Goal: Book appointment/travel/reservation

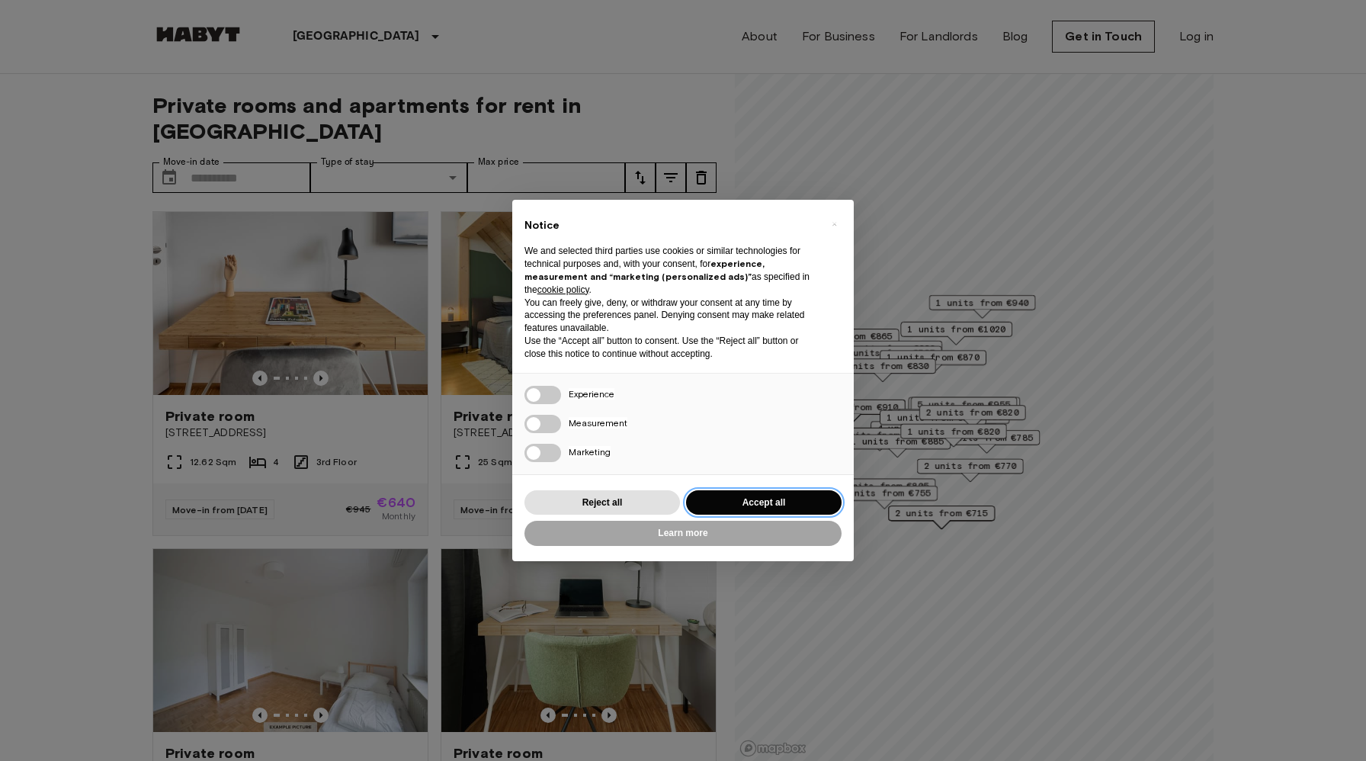
click at [769, 507] on button "Accept all" at bounding box center [764, 502] width 156 height 25
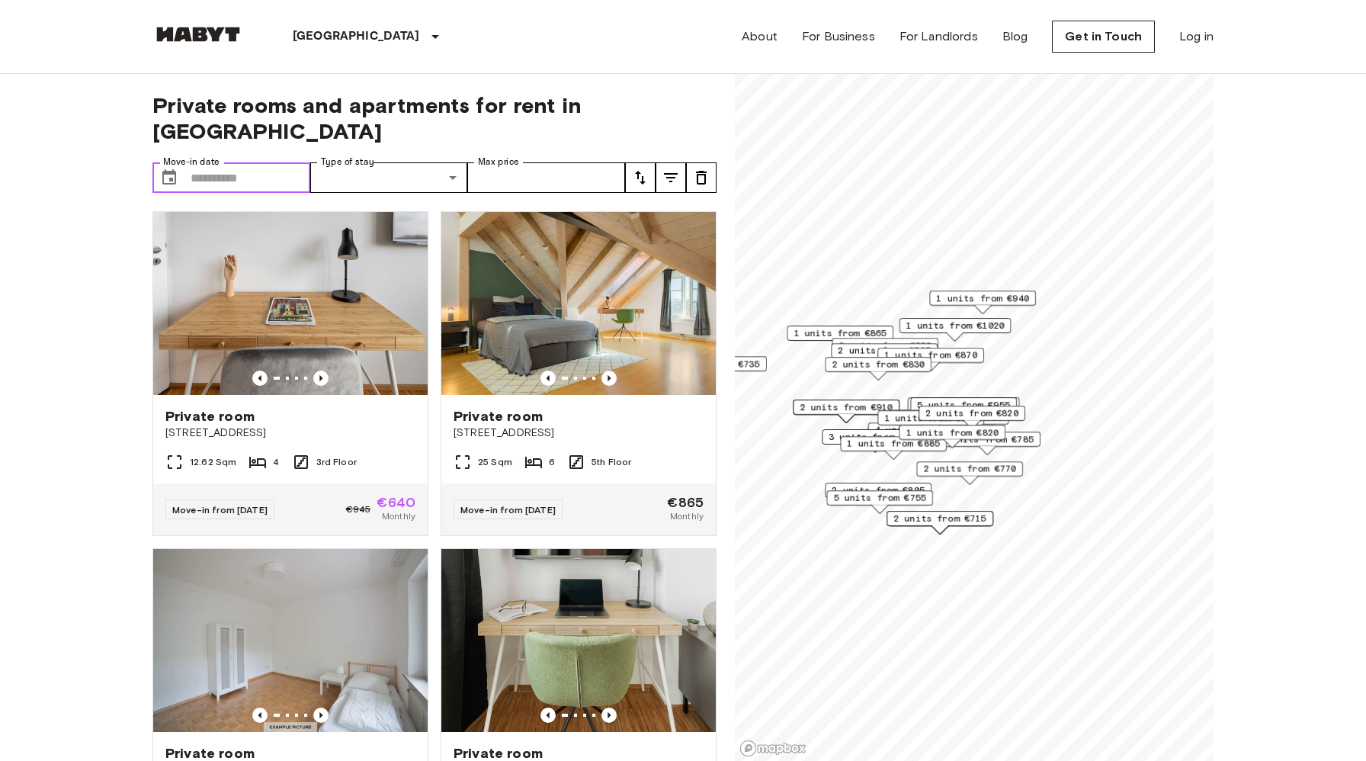
click at [227, 162] on input "Move-in date" at bounding box center [251, 177] width 120 height 30
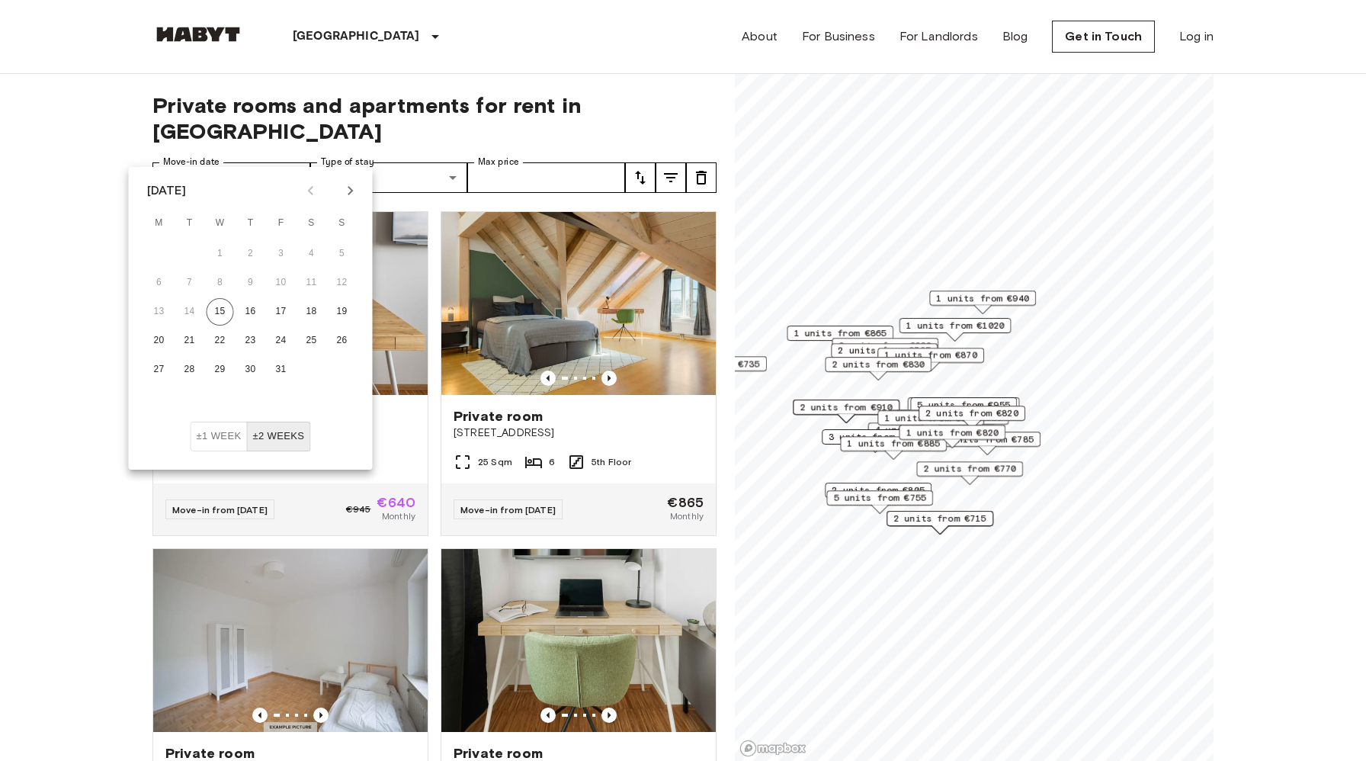
click at [354, 188] on icon "Next month" at bounding box center [351, 190] width 18 height 18
click at [316, 375] on button "31" at bounding box center [311, 369] width 27 height 27
type input "**********"
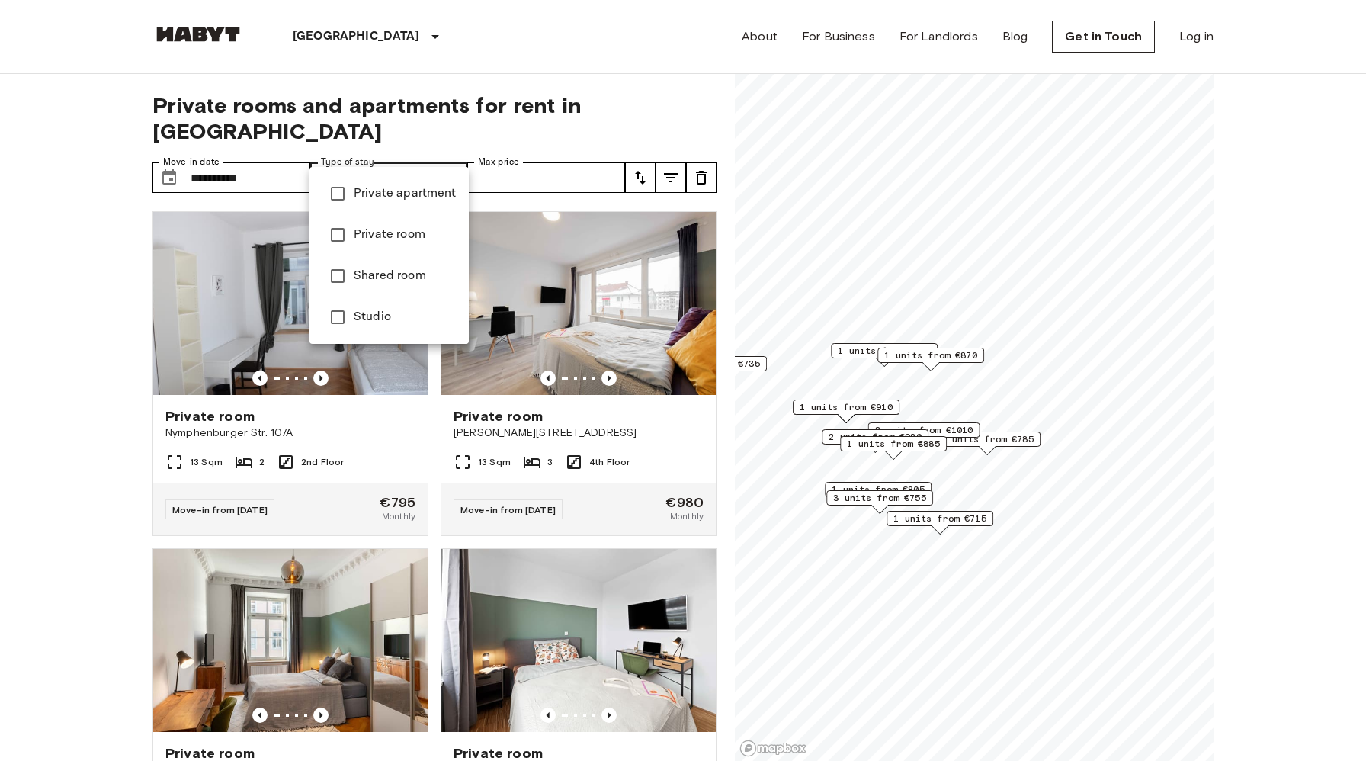
click at [538, 152] on div at bounding box center [683, 380] width 1366 height 761
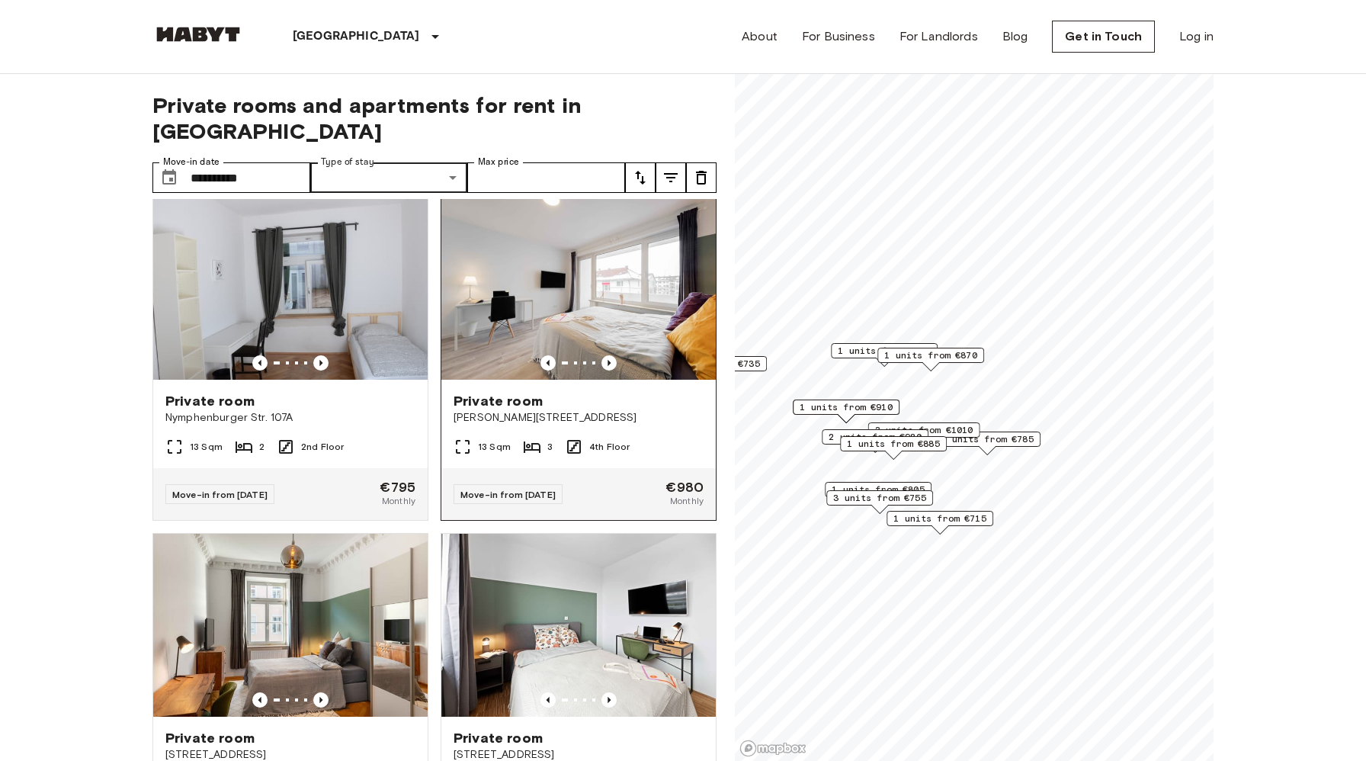
scroll to position [24, 0]
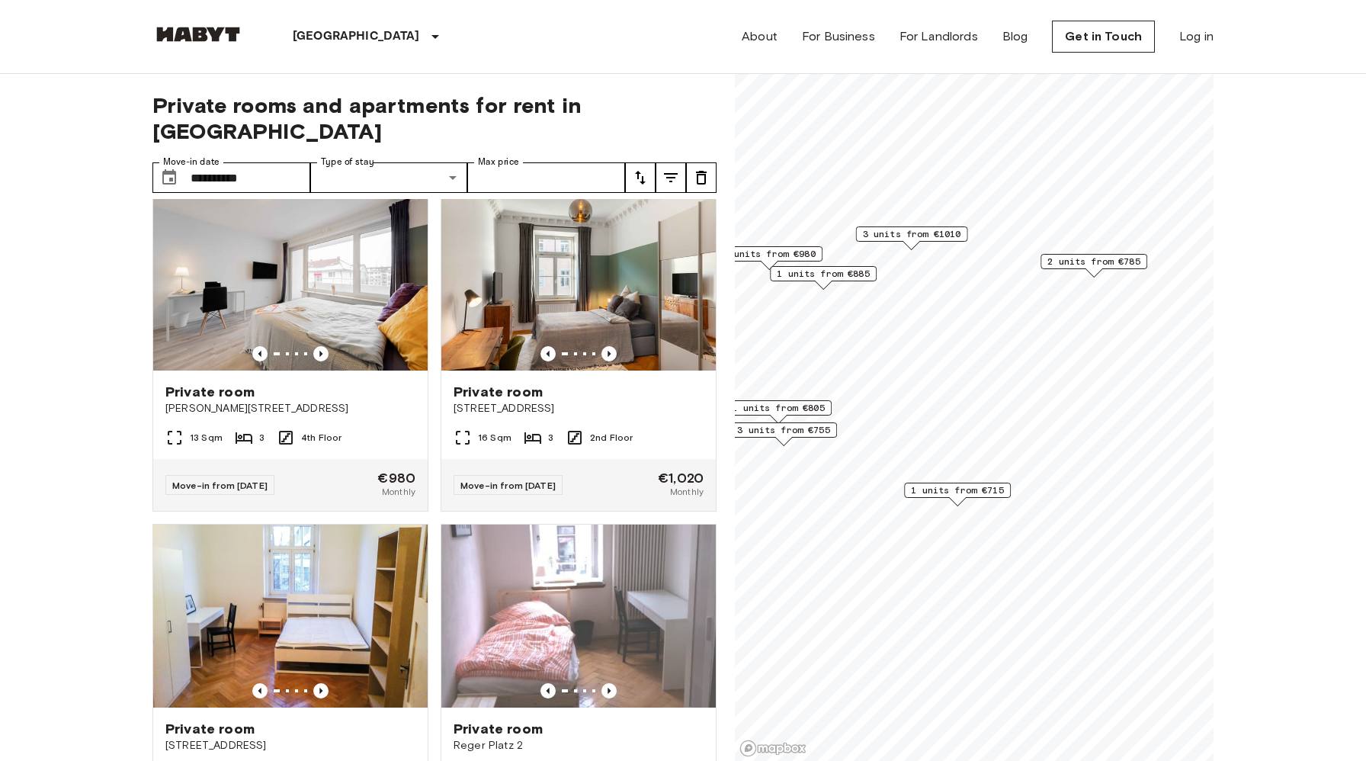
click at [903, 234] on span "3 units from €1010" at bounding box center [912, 234] width 98 height 14
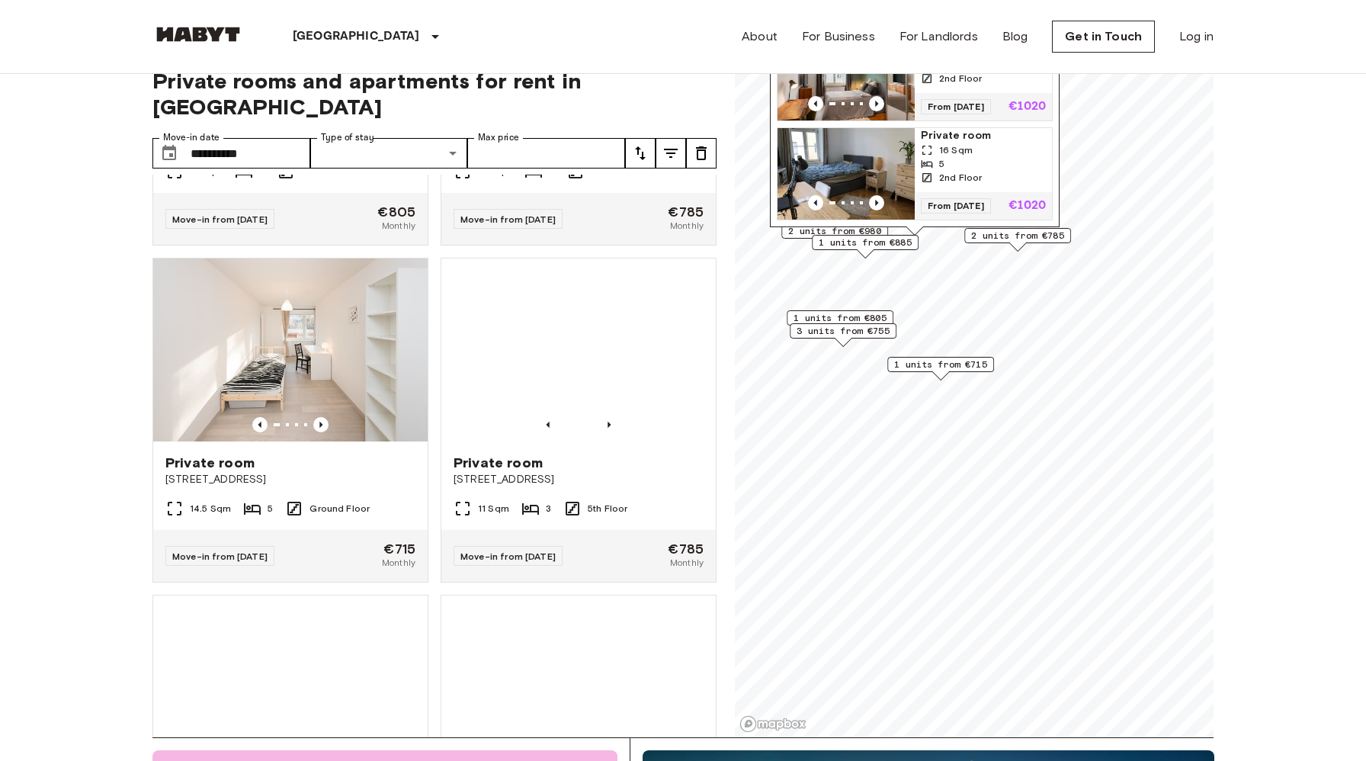
scroll to position [609, 0]
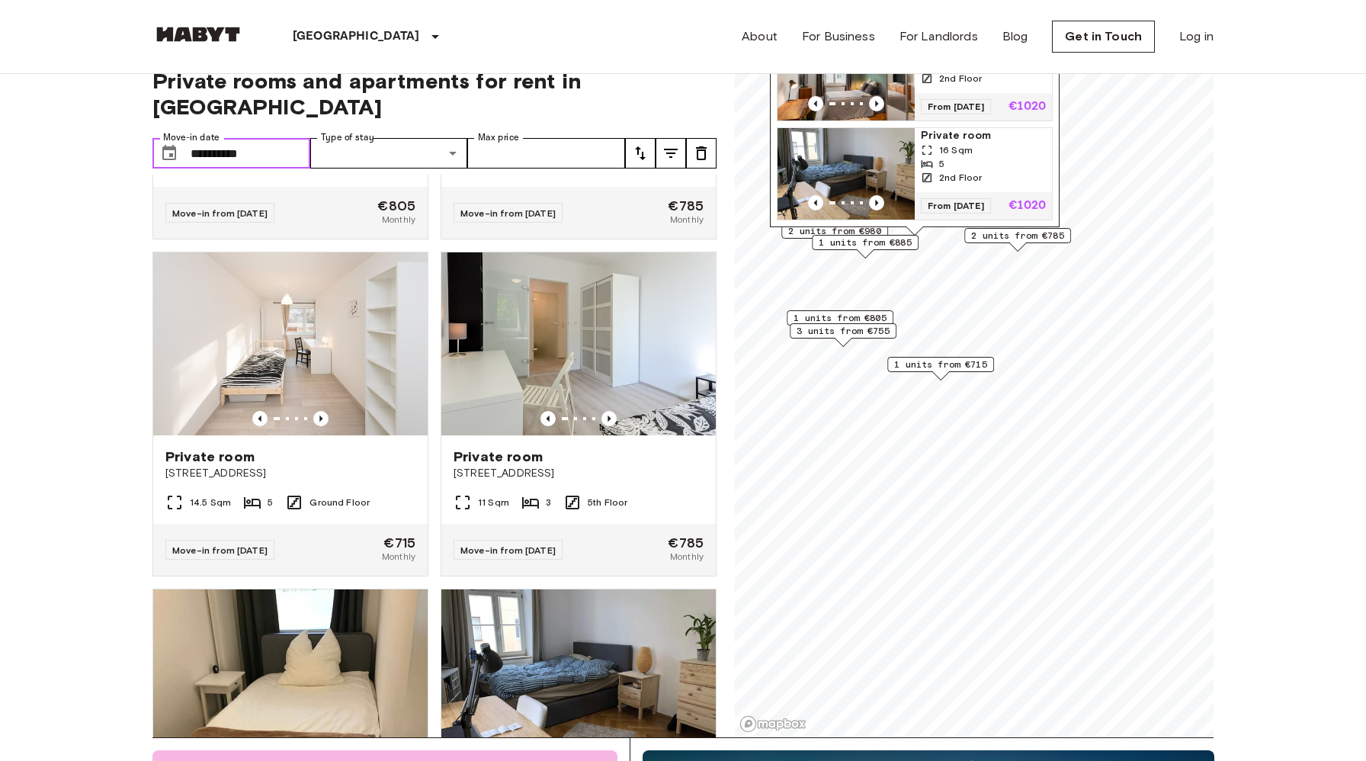
click at [247, 138] on input "**********" at bounding box center [251, 153] width 120 height 30
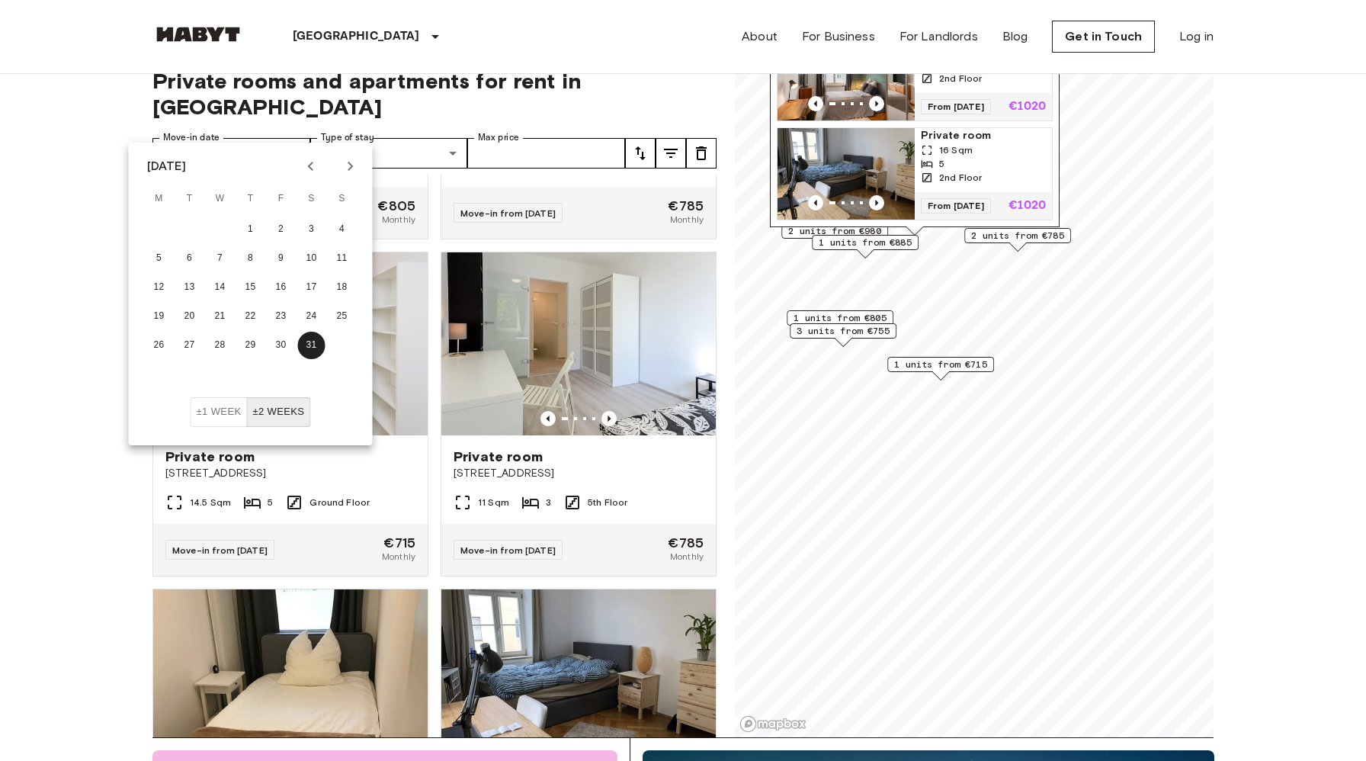
click at [210, 419] on button "±1 week" at bounding box center [219, 412] width 57 height 30
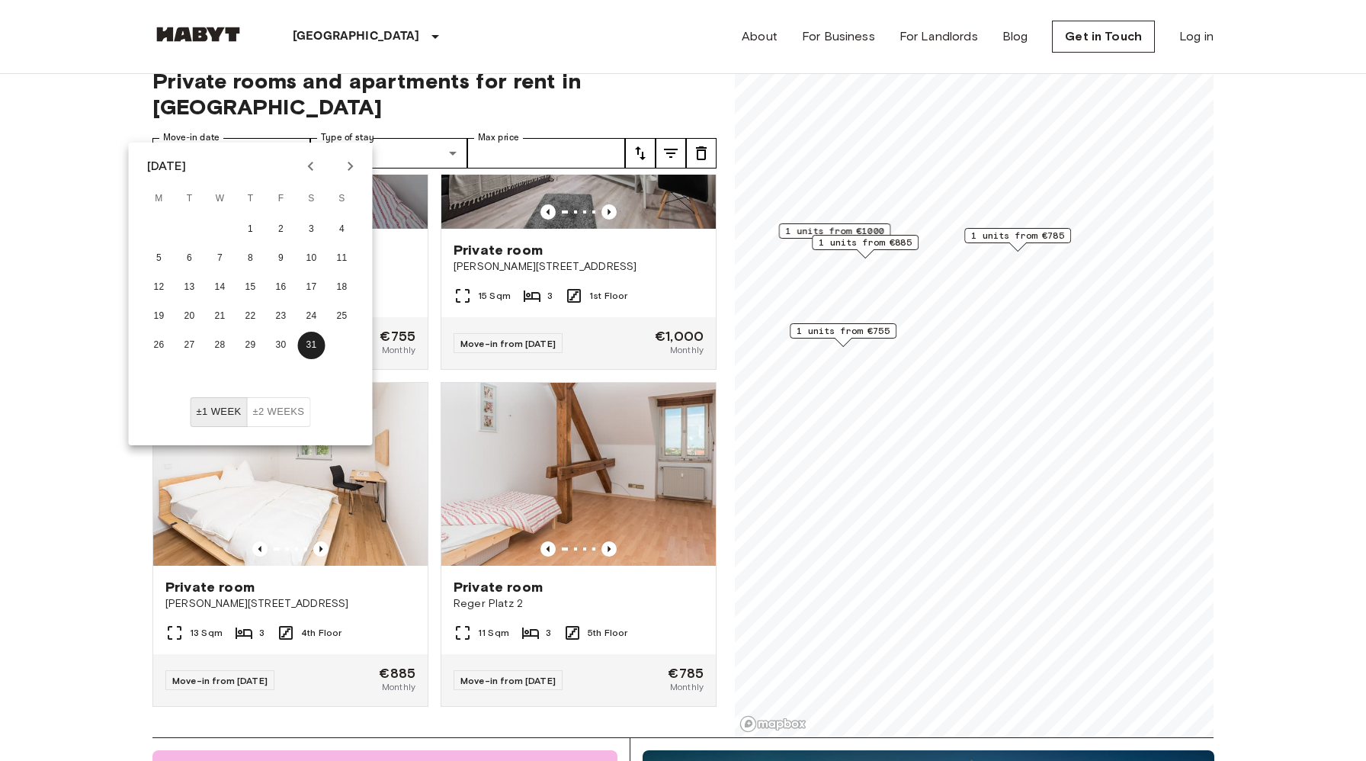
scroll to position [116, 0]
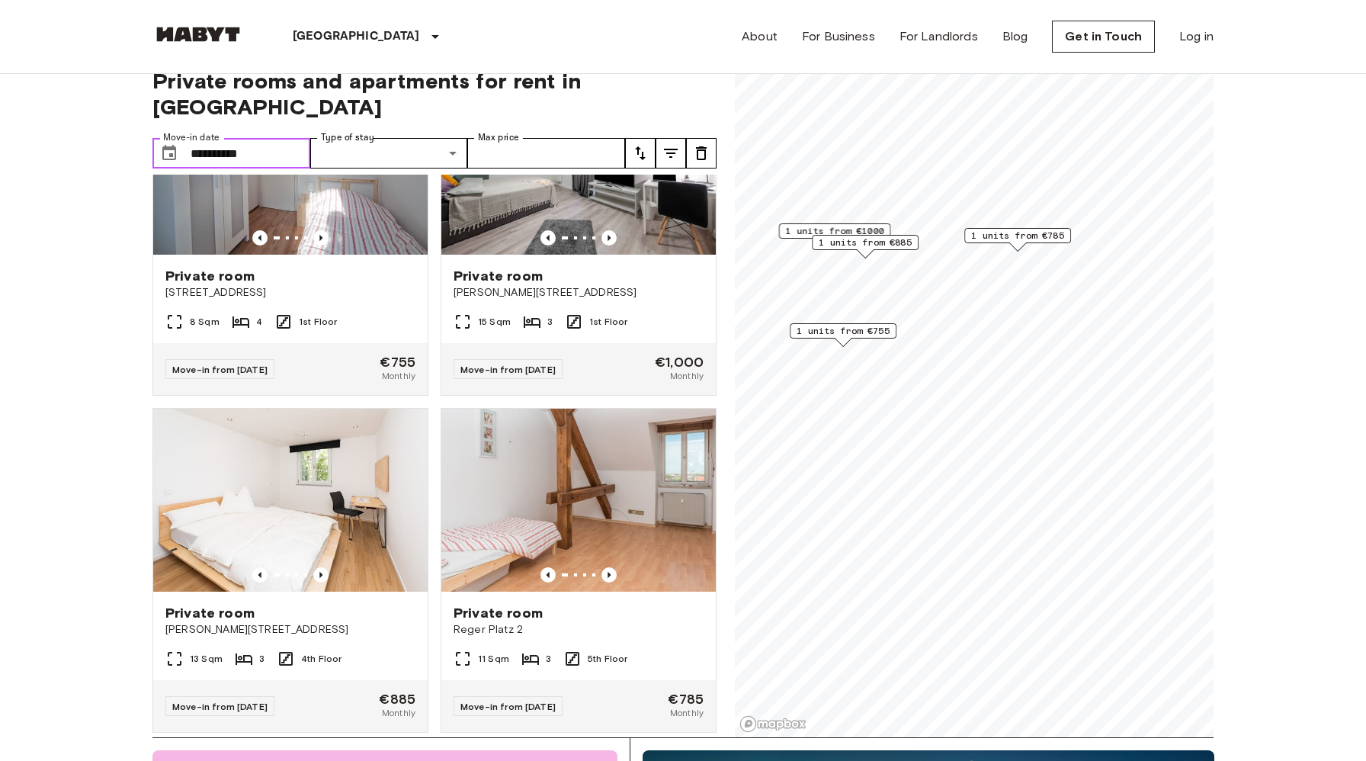
click at [1054, 239] on span "1 units from €785" at bounding box center [1017, 236] width 93 height 14
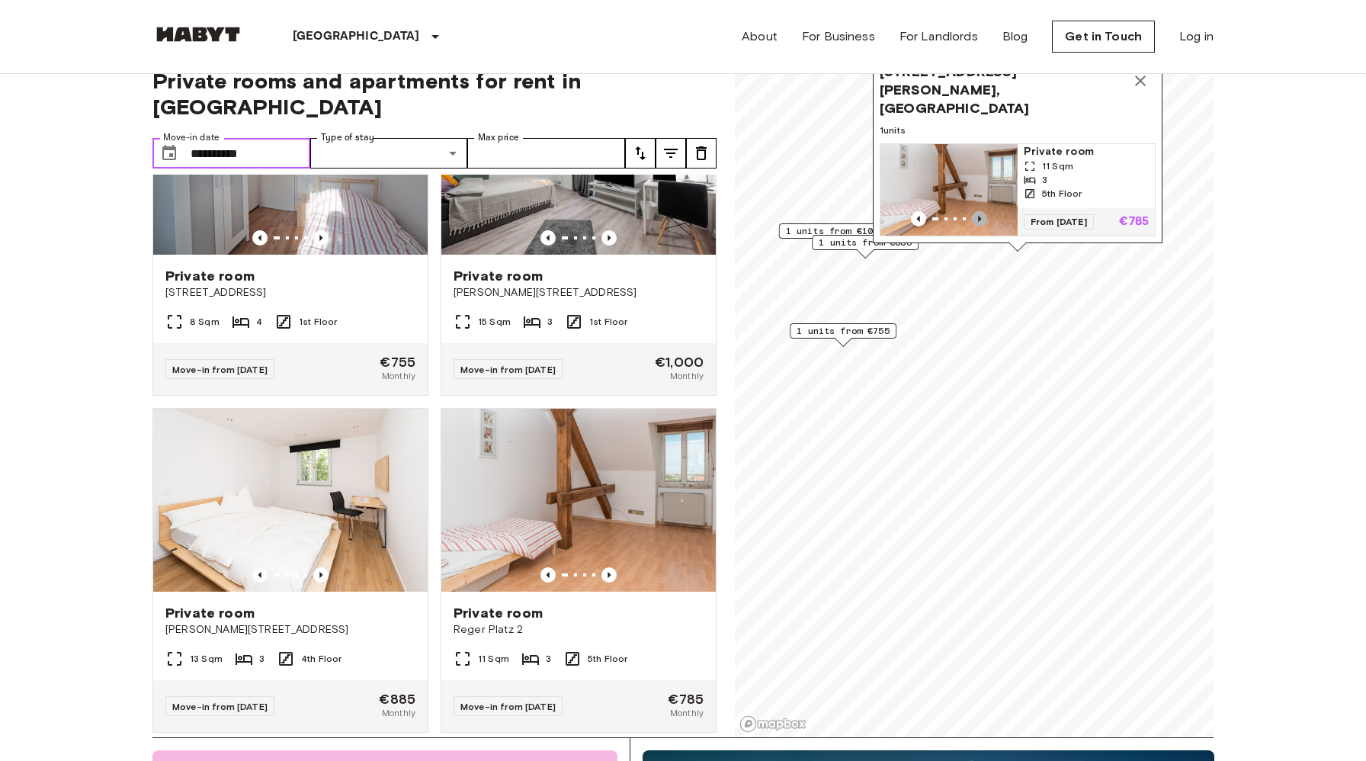
click at [983, 219] on icon "Previous image" at bounding box center [979, 218] width 15 height 15
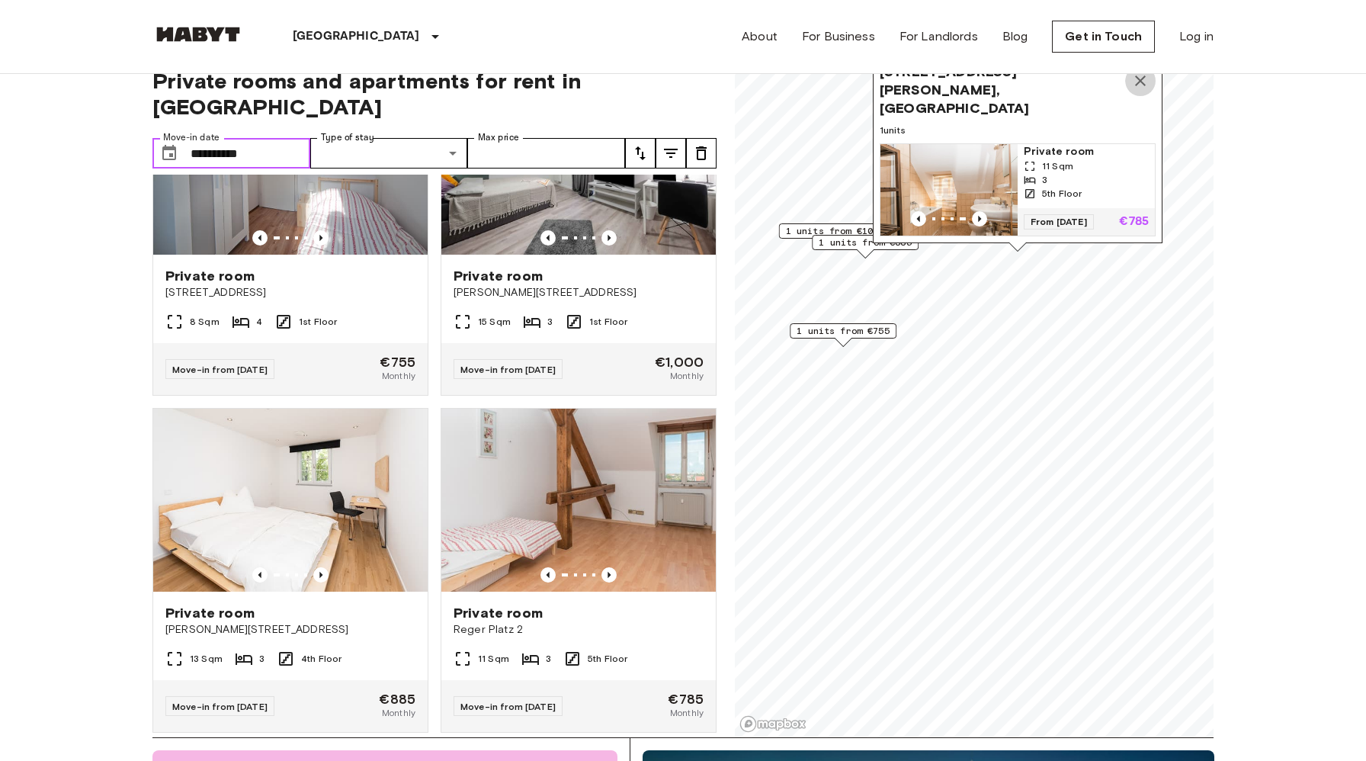
click at [1142, 90] on icon "Map marker" at bounding box center [1141, 81] width 18 height 18
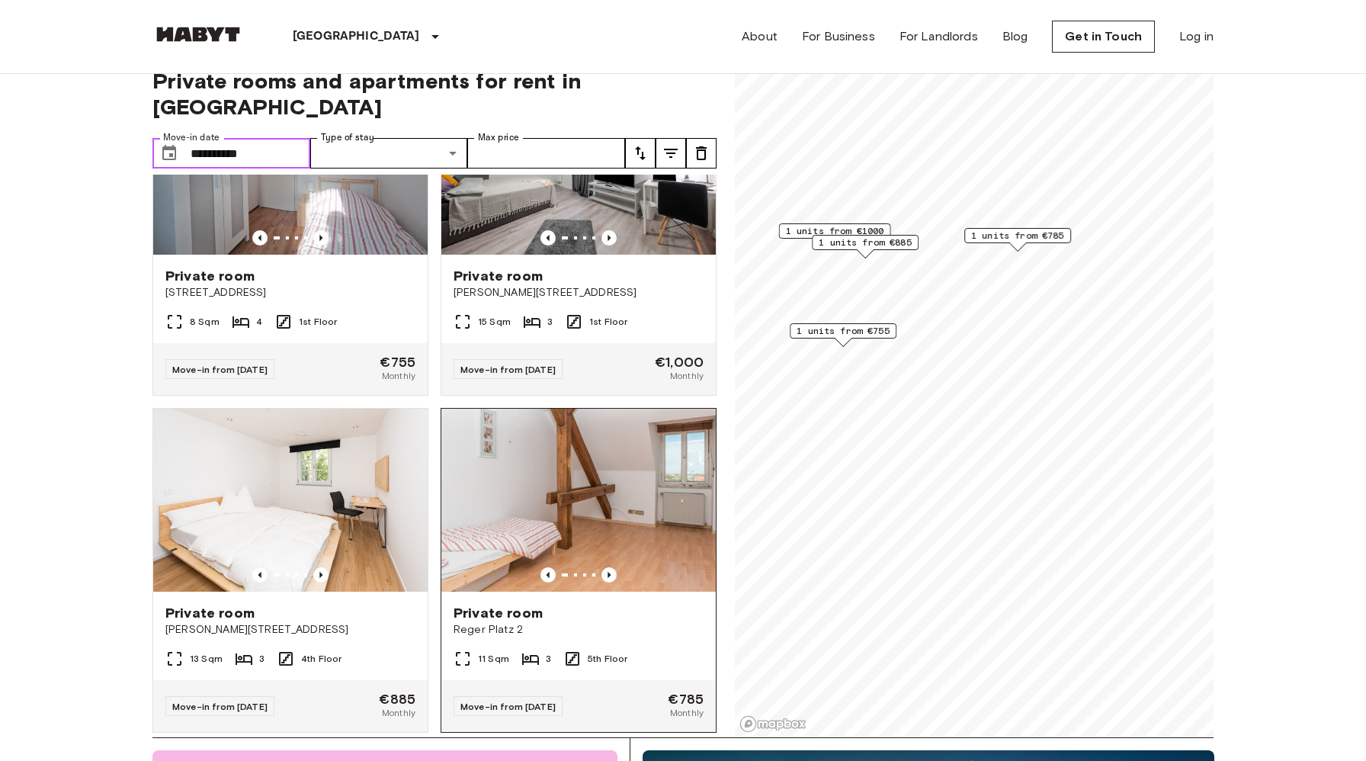
click at [546, 528] on img at bounding box center [578, 500] width 274 height 183
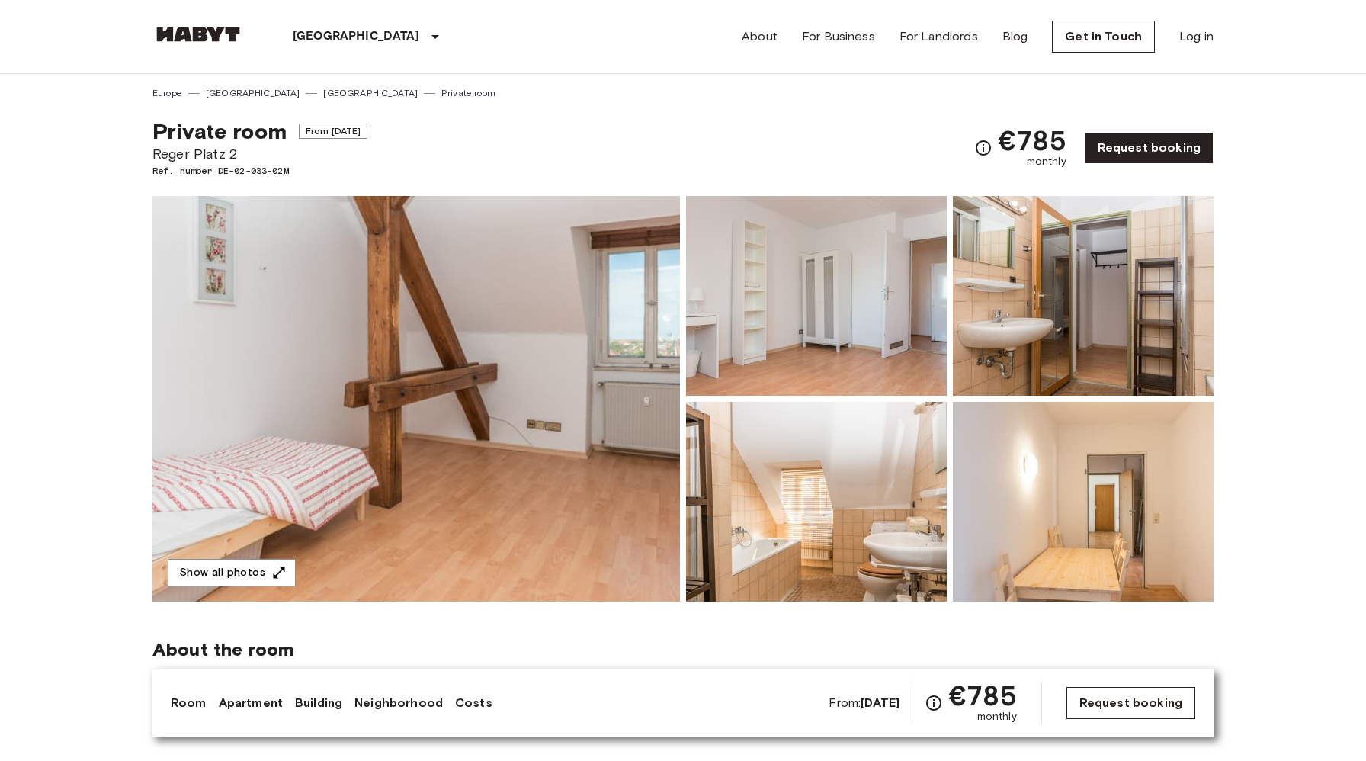
click at [1089, 712] on link "Request booking" at bounding box center [1131, 703] width 129 height 32
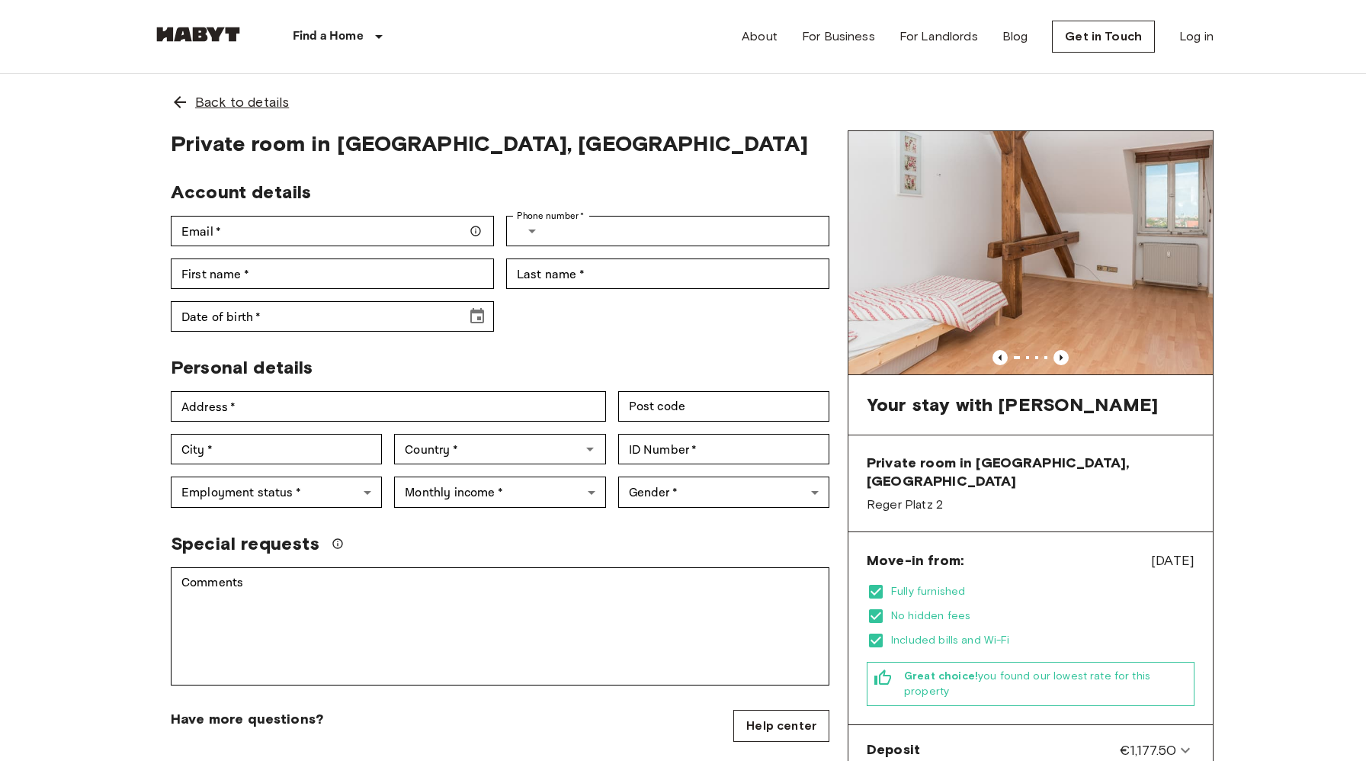
click at [247, 97] on span "Back to details" at bounding box center [242, 102] width 94 height 20
